Goal: Navigation & Orientation: Find specific page/section

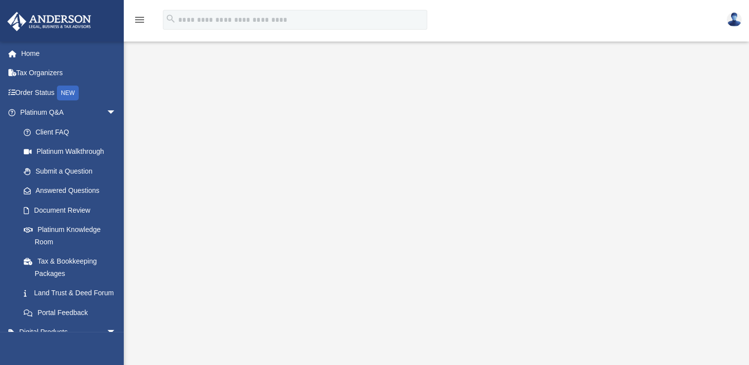
scroll to position [200, 0]
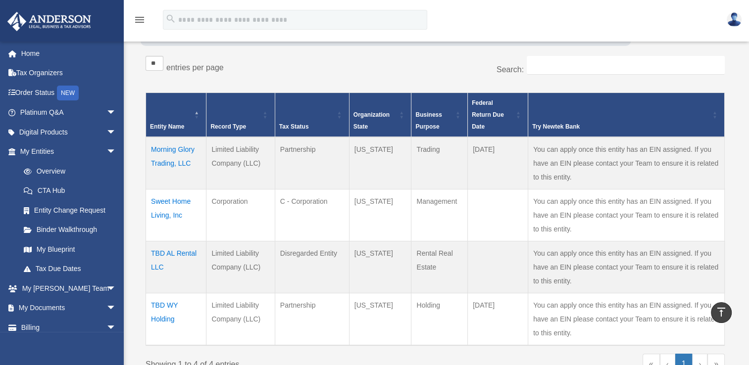
scroll to position [156, 0]
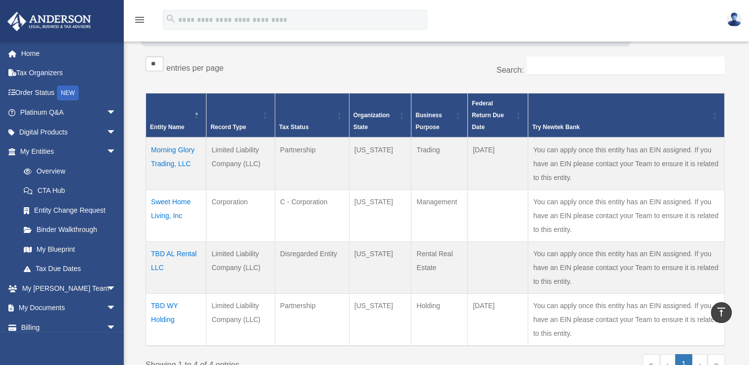
click at [167, 213] on td "Sweet Home Living, Inc" at bounding box center [176, 216] width 60 height 52
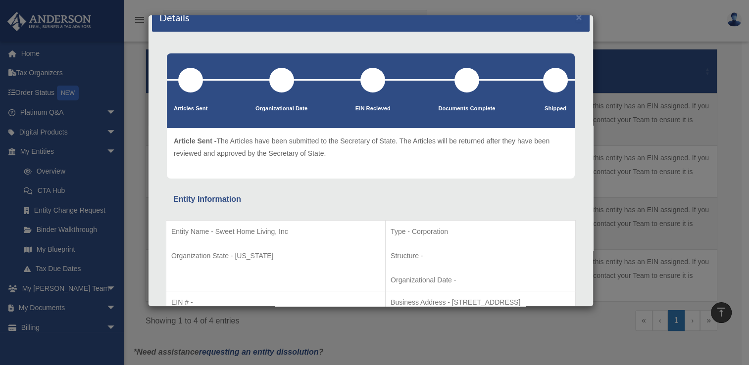
scroll to position [0, 0]
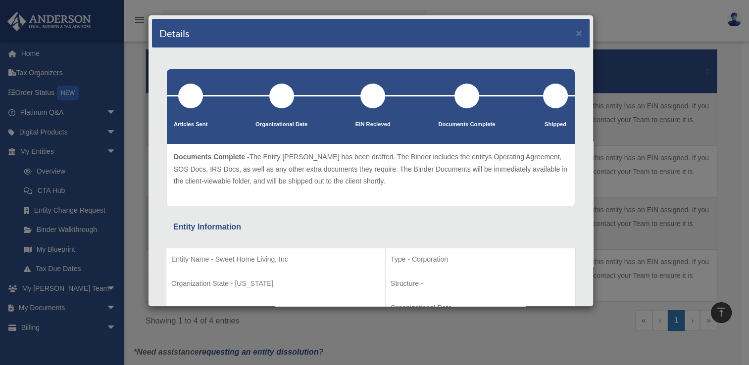
click at [621, 15] on div "Details × Articles Sent Organizational Date" at bounding box center [374, 182] width 749 height 365
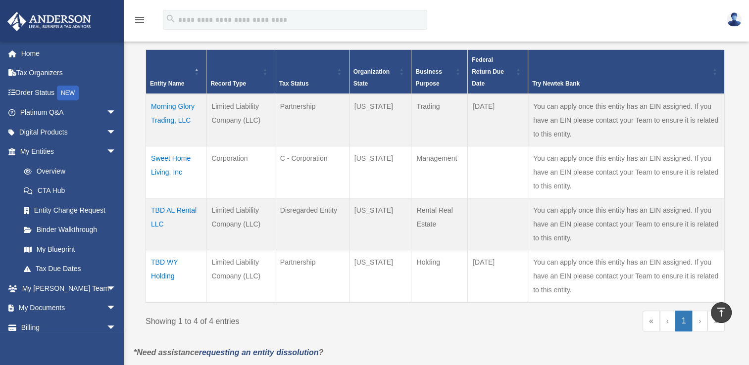
click at [162, 108] on td "Morning Glory Trading, LLC" at bounding box center [176, 120] width 60 height 52
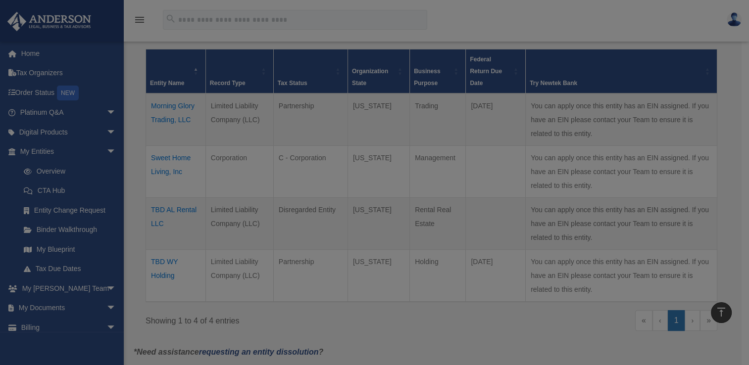
click at [162, 108] on body "menu search Site Menu add [EMAIL_ADDRESS][DOMAIN_NAME] Reset Password Logout Ov…" at bounding box center [374, 201] width 749 height 800
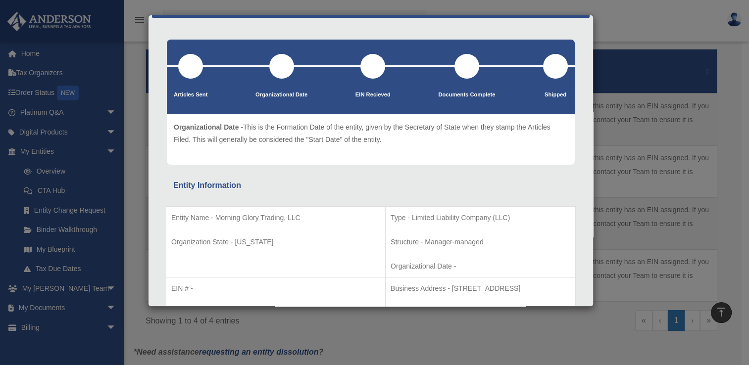
scroll to position [29, 0]
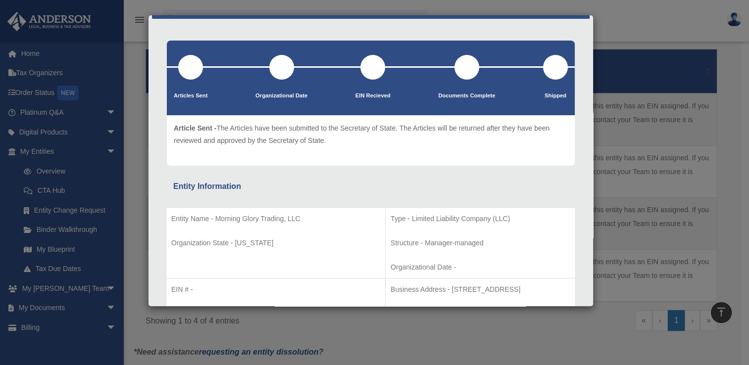
click at [90, 106] on div "Details × Articles Sent Organizational Date" at bounding box center [374, 182] width 749 height 365
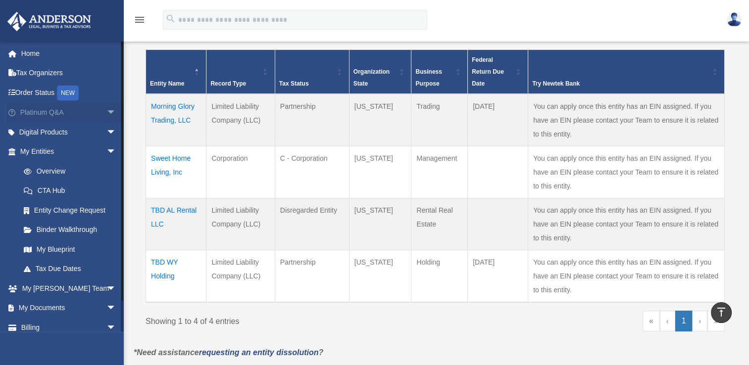
click at [89, 110] on link "Platinum Q&A arrow_drop_down" at bounding box center [69, 113] width 124 height 20
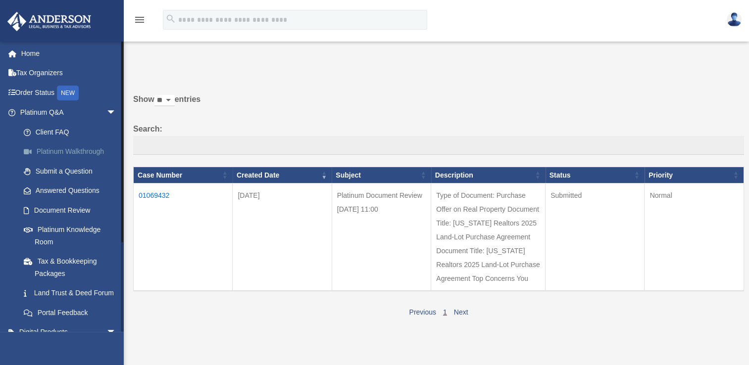
click at [64, 150] on link "Platinum Walkthrough" at bounding box center [72, 152] width 117 height 20
